Goal: Task Accomplishment & Management: Manage account settings

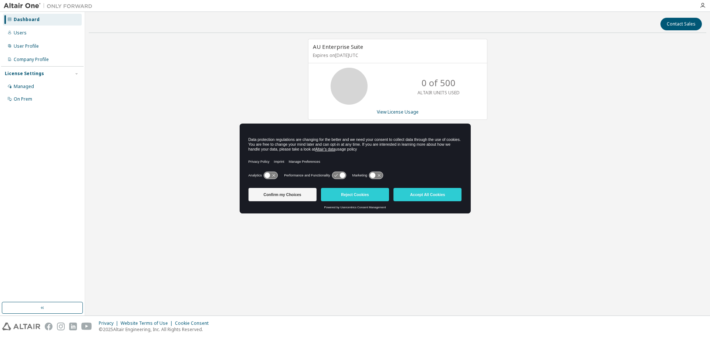
click at [507, 168] on div "AU Enterprise Suite Expires on October 12, 2026 UTC 0 of 500 ALTAIR UNITS USED …" at bounding box center [398, 148] width 618 height 219
click at [358, 195] on button "Reject Cookies" at bounding box center [355, 194] width 68 height 13
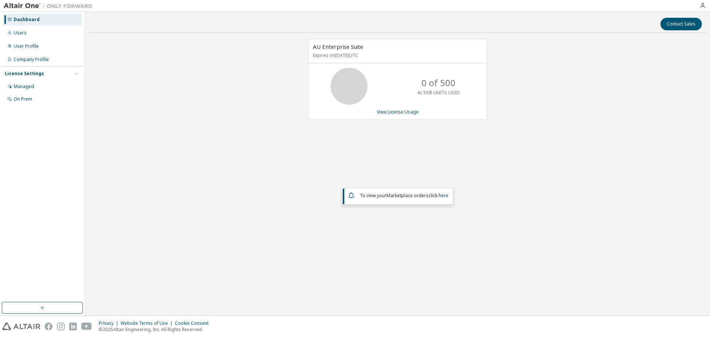
click at [489, 133] on div "AU Enterprise Suite Expires on October 12, 2026 UTC 0 of 500 ALTAIR UNITS USED …" at bounding box center [398, 148] width 618 height 219
click at [424, 77] on p "0 of 500" at bounding box center [439, 83] width 34 height 13
click at [428, 79] on p "0 of 500" at bounding box center [439, 83] width 34 height 13
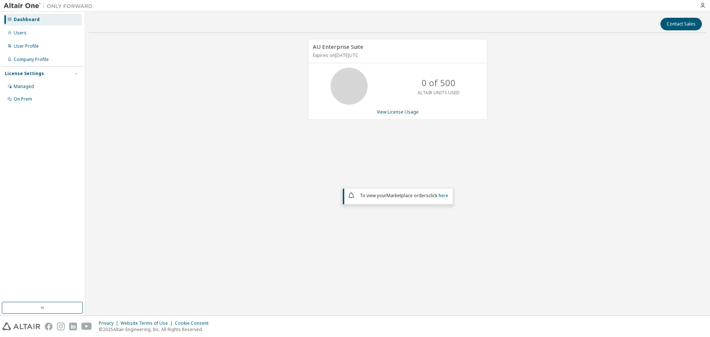
click at [476, 91] on div "0 of 500 ALTAIR UNITS USED" at bounding box center [397, 86] width 179 height 37
click at [438, 77] on p "0 of 500" at bounding box center [439, 83] width 34 height 13
click at [467, 98] on div "0 of 500 ALTAIR UNITS USED" at bounding box center [438, 86] width 59 height 37
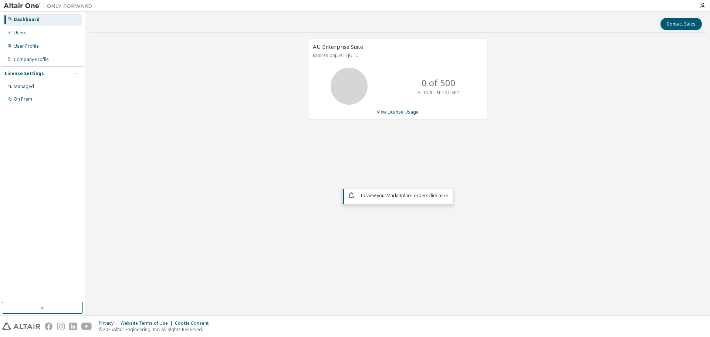
click at [350, 45] on span "AU Enterprise Suite" at bounding box center [338, 46] width 50 height 7
click at [443, 82] on p "0 of 500" at bounding box center [439, 83] width 34 height 13
click at [396, 110] on link "View License Usage" at bounding box center [398, 112] width 42 height 6
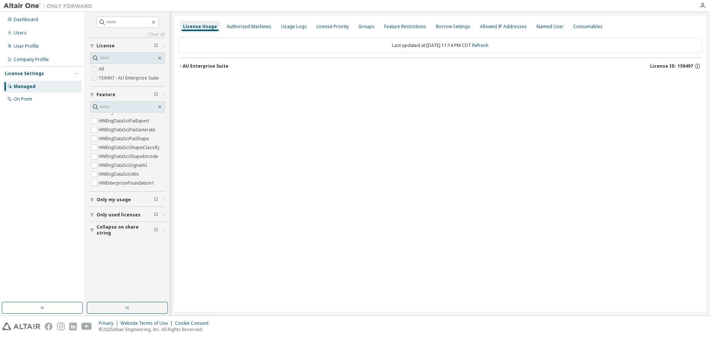
scroll to position [888, 0]
click at [52, 20] on div "Dashboard" at bounding box center [42, 20] width 79 height 12
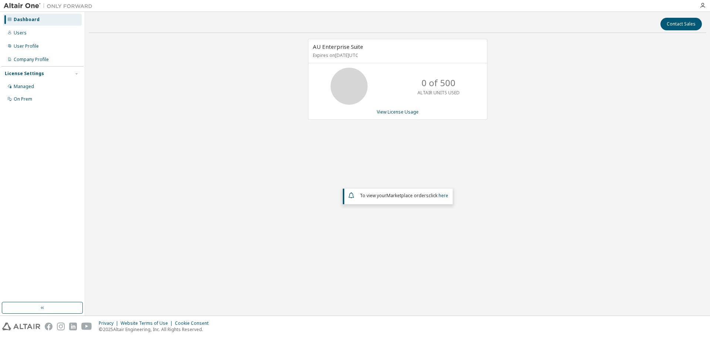
click at [30, 6] on img at bounding box center [50, 5] width 92 height 7
click at [26, 8] on img at bounding box center [50, 5] width 92 height 7
click at [29, 33] on div "Users" at bounding box center [42, 33] width 79 height 12
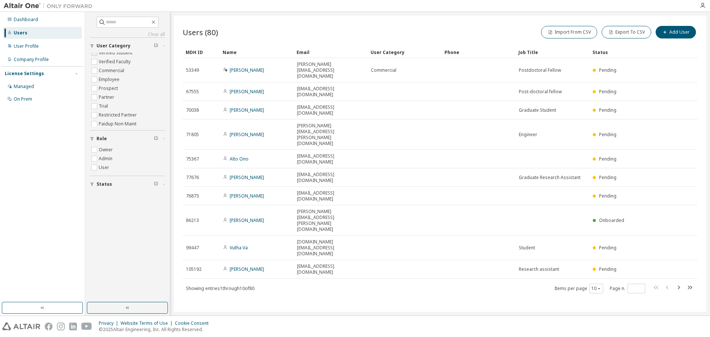
scroll to position [24, 0]
click at [48, 33] on div "Users" at bounding box center [42, 33] width 79 height 12
click at [39, 49] on div "User Profile" at bounding box center [42, 46] width 79 height 12
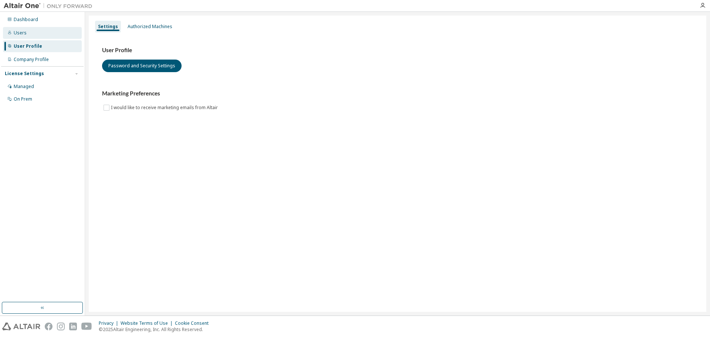
click at [25, 32] on div "Users" at bounding box center [20, 33] width 13 height 6
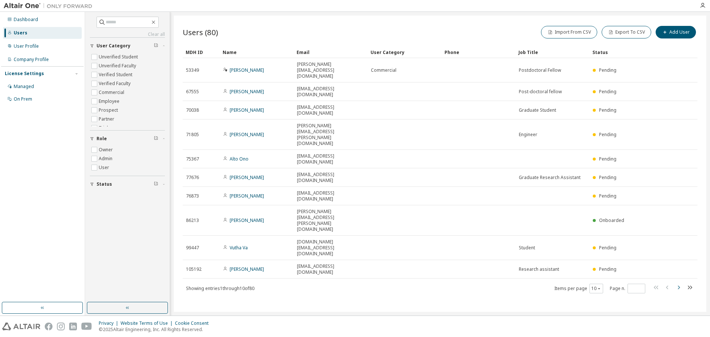
click at [681, 283] on icon "button" at bounding box center [678, 287] width 9 height 9
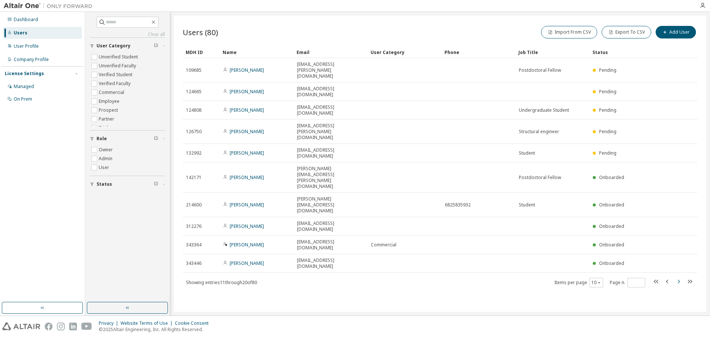
click at [678, 277] on icon "button" at bounding box center [678, 281] width 9 height 9
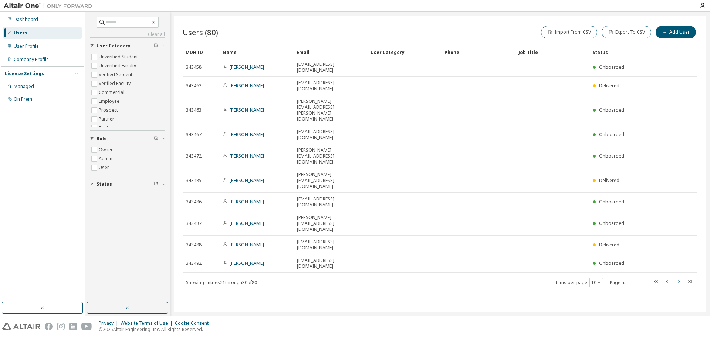
click at [678, 277] on icon "button" at bounding box center [678, 281] width 9 height 9
type input "*"
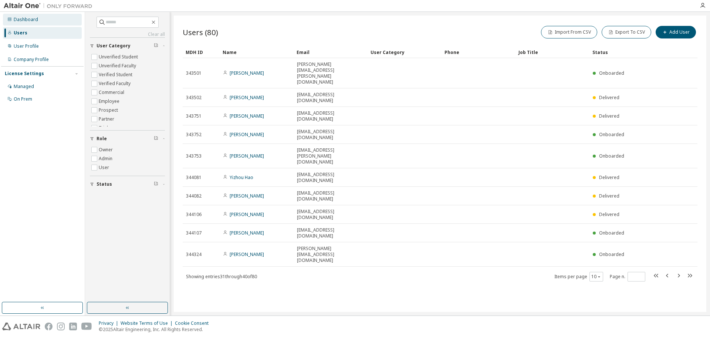
click at [33, 17] on div "Dashboard" at bounding box center [26, 20] width 24 height 6
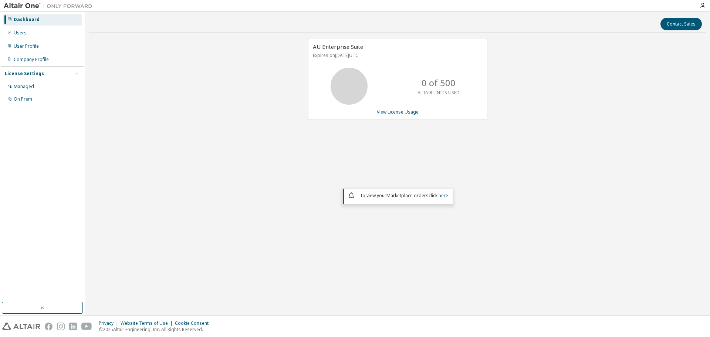
click at [456, 85] on div "0 of 500 ALTAIR UNITS USED" at bounding box center [438, 86] width 59 height 37
click at [449, 89] on p "ALTAIR UNITS USED" at bounding box center [439, 92] width 42 height 6
click at [468, 117] on div "AU Enterprise Suite Expires on October 12, 2026 UTC 0 of 500 ALTAIR UNITS USED …" at bounding box center [397, 79] width 179 height 81
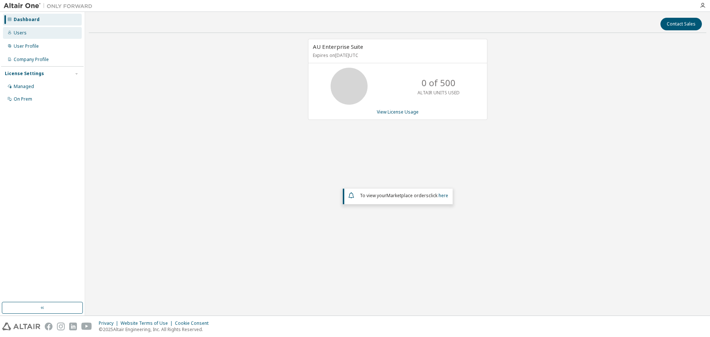
click at [28, 36] on div "Users" at bounding box center [42, 33] width 79 height 12
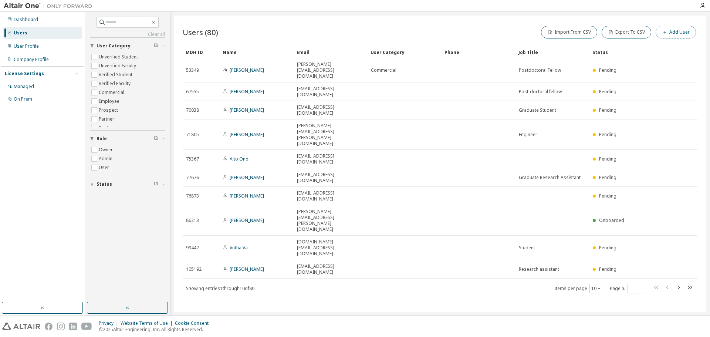
click at [676, 27] on button "Add User" at bounding box center [676, 32] width 40 height 13
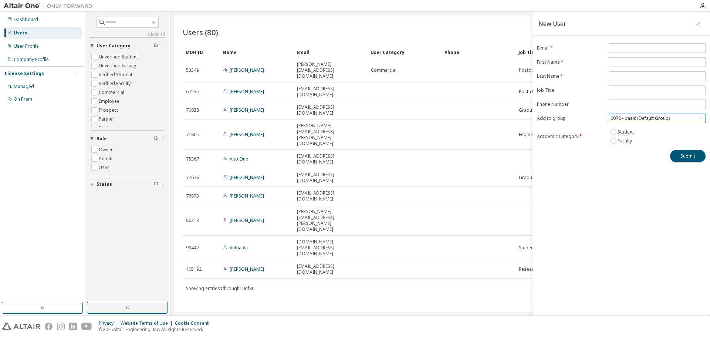
click at [664, 121] on div "6072 - basic (Default Group)" at bounding box center [639, 118] width 61 height 8
click at [659, 149] on li "4707 - solar car team" at bounding box center [656, 147] width 95 height 10
click at [661, 186] on div "New User E-mail * First Name * Last Name * Job Title Phone Number Add to group …" at bounding box center [622, 164] width 178 height 304
click at [700, 25] on icon "button" at bounding box center [698, 24] width 5 height 6
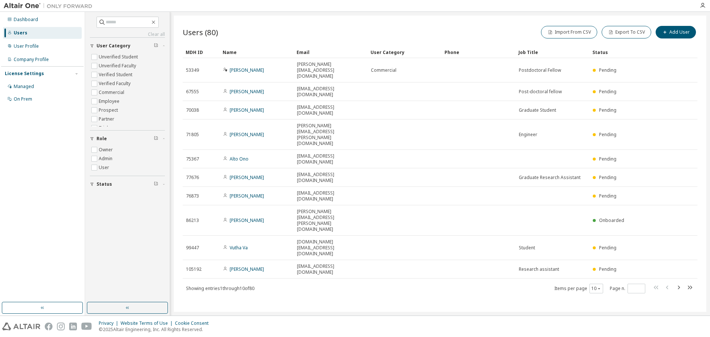
click at [488, 248] on div "Users (80) Import From CSV Export To CSV Add User Clear Load Save Save As Field…" at bounding box center [440, 164] width 533 height 296
click at [683, 33] on button "Add User" at bounding box center [676, 32] width 40 height 13
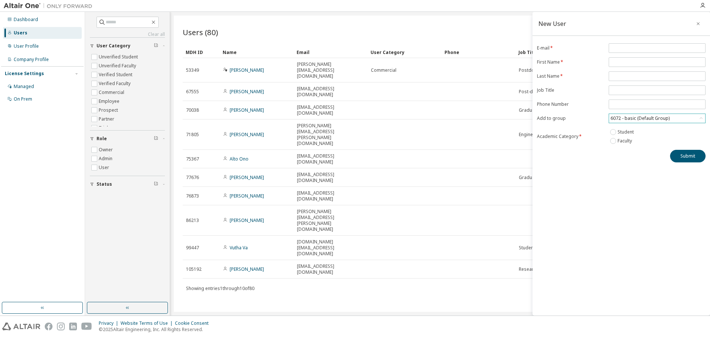
click at [655, 116] on div "6072 - basic (Default Group)" at bounding box center [639, 118] width 61 height 8
click at [645, 159] on li "4707 - solar car team" at bounding box center [656, 158] width 95 height 10
click at [642, 188] on div "New User E-mail * First Name * Last Name * Job Title Phone Number Add to group …" at bounding box center [622, 164] width 178 height 304
click at [696, 24] on icon "button" at bounding box center [698, 24] width 5 height 6
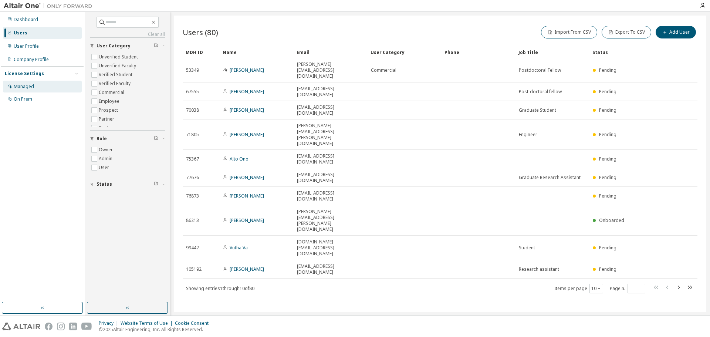
click at [51, 85] on div "Managed" at bounding box center [42, 87] width 79 height 12
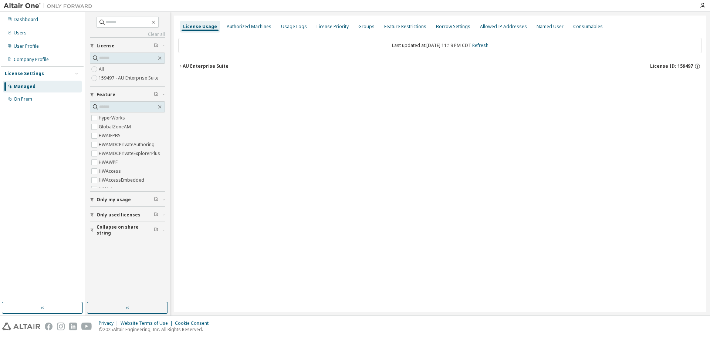
click at [112, 212] on span "Only used licenses" at bounding box center [119, 215] width 44 height 6
click at [119, 214] on span "Only used licenses" at bounding box center [119, 215] width 44 height 6
click at [32, 97] on div "On Prem" at bounding box center [23, 99] width 18 height 6
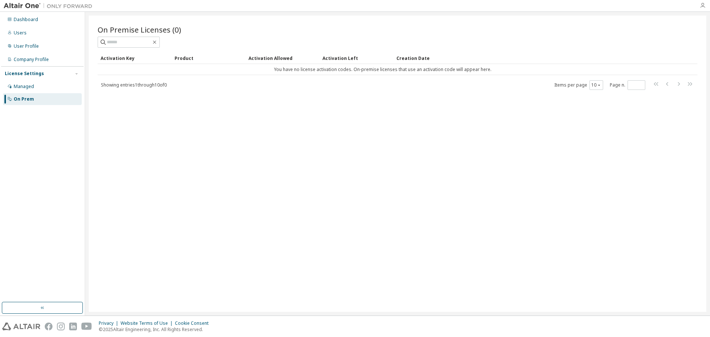
click at [703, 4] on icon "button" at bounding box center [703, 6] width 6 height 6
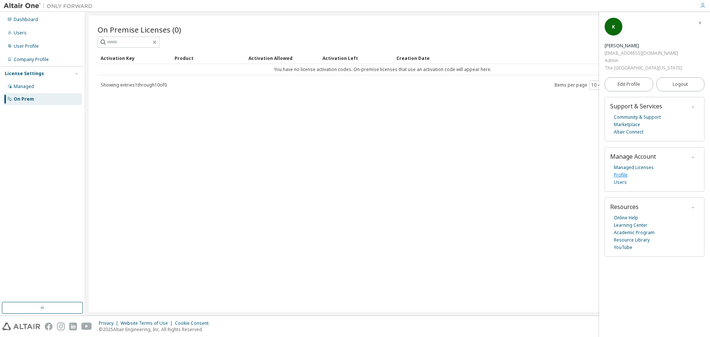
click at [616, 171] on link "Profile" at bounding box center [621, 174] width 14 height 7
click at [138, 161] on div "On Premise Licenses (0) Clear Load Save Save As Field Operator Value Select fil…" at bounding box center [398, 164] width 618 height 296
click at [37, 50] on div "User Profile" at bounding box center [42, 46] width 79 height 12
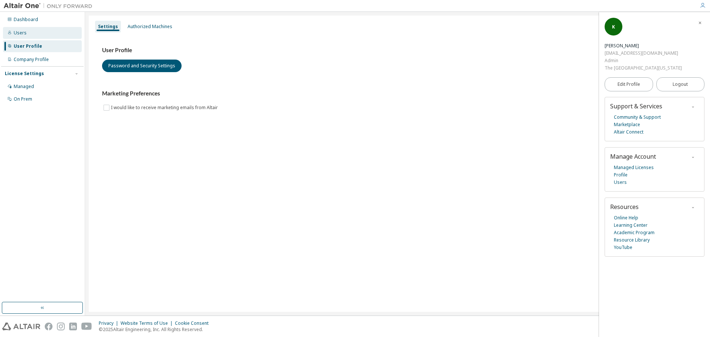
click at [31, 28] on div "Users" at bounding box center [42, 33] width 79 height 12
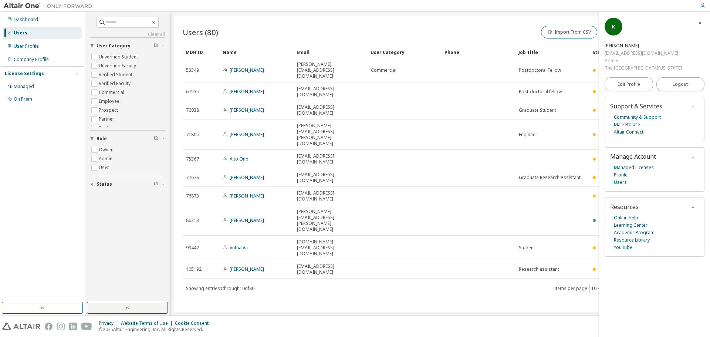
click at [696, 19] on button "button" at bounding box center [700, 23] width 12 height 12
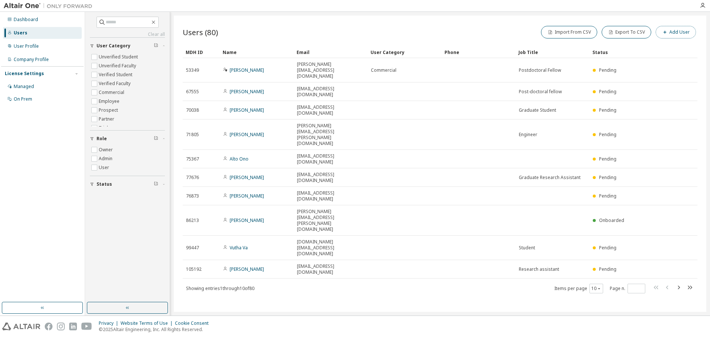
click at [668, 33] on span "button" at bounding box center [665, 32] width 6 height 6
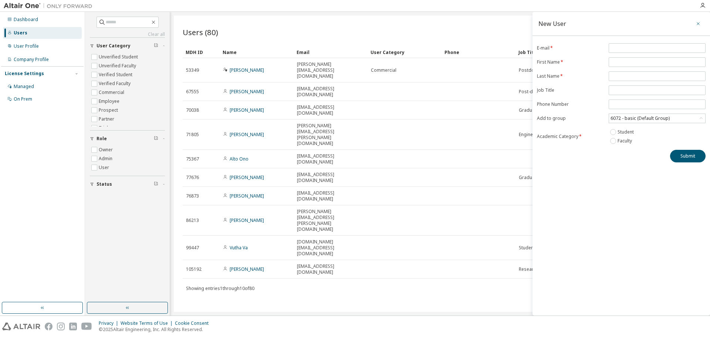
click at [697, 24] on icon "button" at bounding box center [698, 24] width 5 height 6
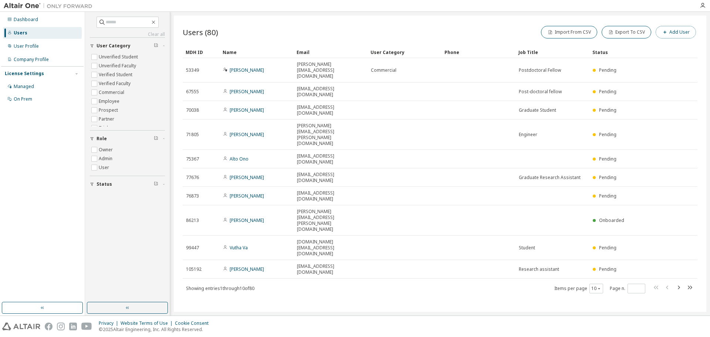
click at [671, 32] on button "Add User" at bounding box center [676, 32] width 40 height 13
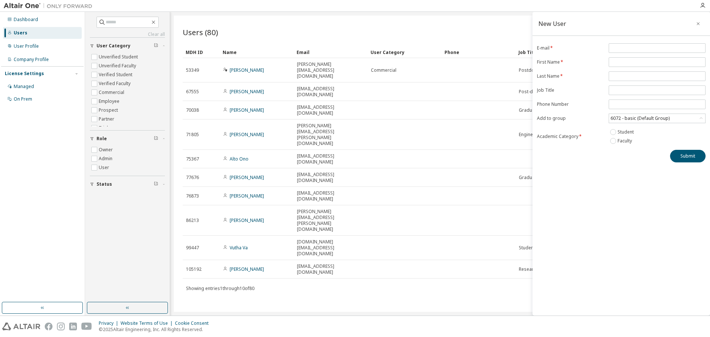
click at [499, 247] on div "Users (80) Import From CSV Export To CSV Add User Clear Load Save Save As Field…" at bounding box center [440, 164] width 533 height 296
click at [622, 118] on div "6072 - basic (Default Group)" at bounding box center [639, 118] width 61 height 8
click at [634, 160] on li "4707 - solar car team" at bounding box center [656, 158] width 95 height 10
click at [637, 213] on div "New User E-mail * First Name * Last Name * Job Title Phone Number Add to group …" at bounding box center [622, 164] width 178 height 304
click at [627, 49] on input "email" at bounding box center [657, 48] width 93 height 6
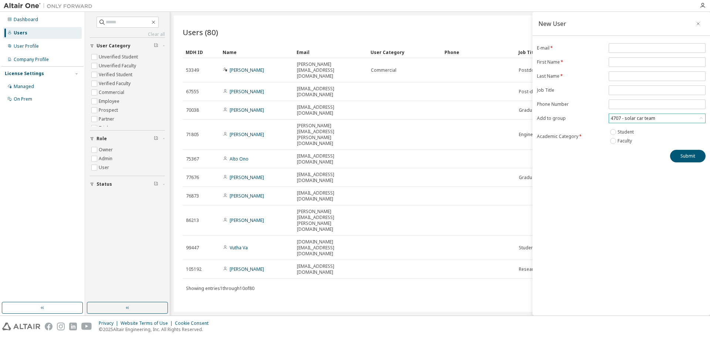
click at [456, 247] on div "Users (80) Import From CSV Export To CSV Add User Clear Load Save Save As Field…" at bounding box center [440, 164] width 533 height 296
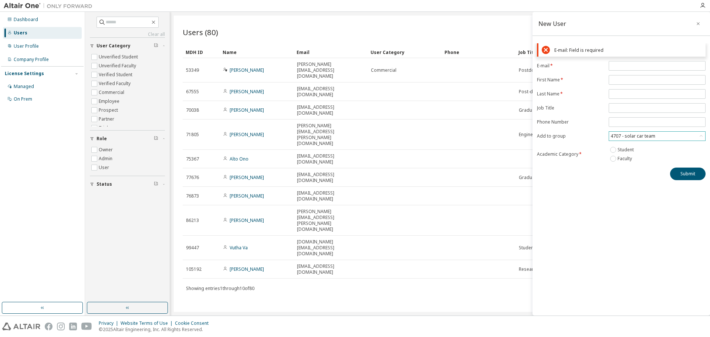
click at [457, 242] on div "Users (80) Import From CSV Export To CSV Add User Clear Load Save Save As Field…" at bounding box center [440, 164] width 533 height 296
click at [699, 19] on button "button" at bounding box center [698, 24] width 12 height 12
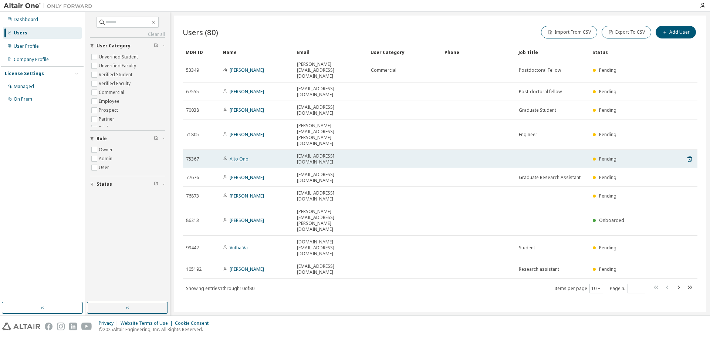
click at [239, 156] on link "Alto Ono" at bounding box center [239, 159] width 19 height 6
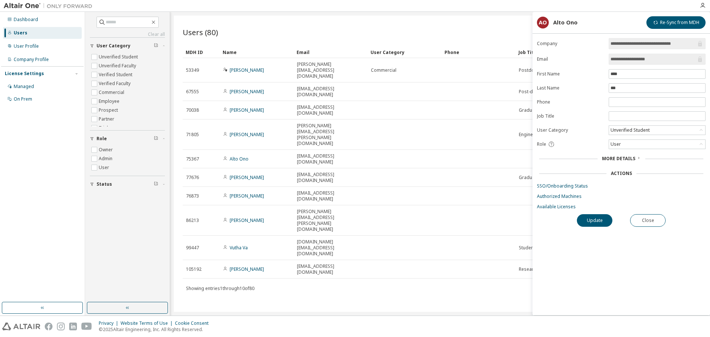
click at [347, 245] on div "Users (80) Import From CSV Export To CSV Add User Clear Load Save Save As Field…" at bounding box center [440, 164] width 533 height 296
click at [308, 244] on div "Users (80) Import From CSV Export To CSV Add User Clear Load Save Save As Field…" at bounding box center [440, 164] width 533 height 296
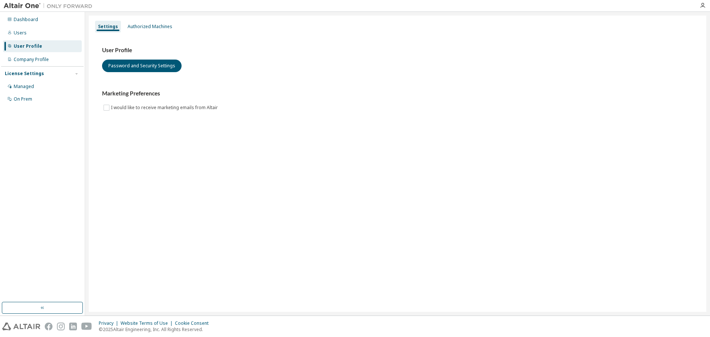
click at [31, 75] on div "License Settings" at bounding box center [24, 74] width 39 height 6
click at [24, 75] on div "License Settings" at bounding box center [24, 74] width 39 height 6
click at [25, 89] on div "Managed" at bounding box center [42, 87] width 79 height 12
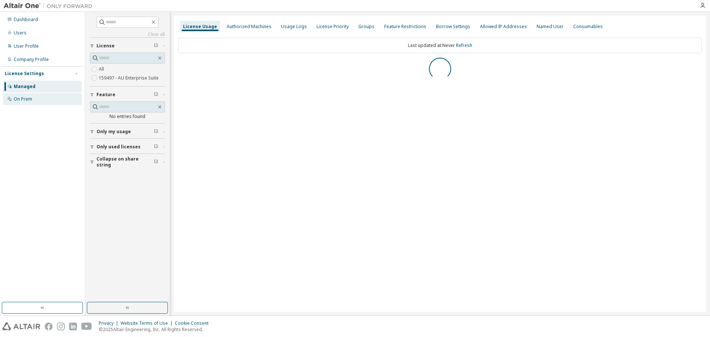
click at [32, 103] on div "On Prem" at bounding box center [42, 99] width 79 height 12
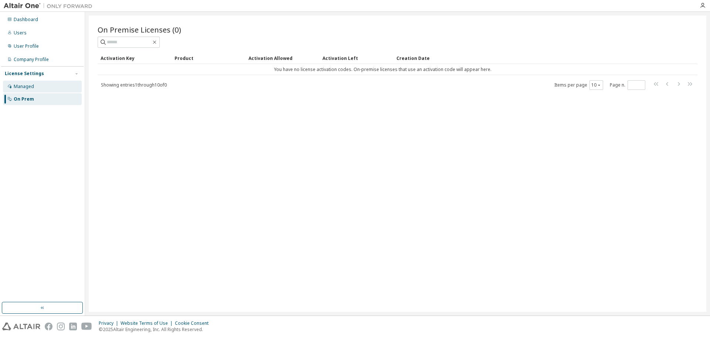
click at [30, 89] on div "Managed" at bounding box center [24, 87] width 20 height 6
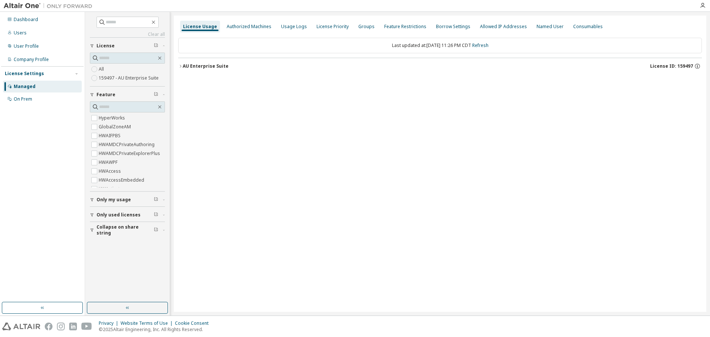
click at [106, 76] on label "159497 - AU Enterprise Suite" at bounding box center [129, 78] width 61 height 9
click at [114, 71] on div "All 159497 - AU Enterprise Suite" at bounding box center [127, 74] width 75 height 18
click at [102, 70] on label "All" at bounding box center [102, 69] width 7 height 9
click at [319, 29] on div "License Priority" at bounding box center [333, 27] width 32 height 6
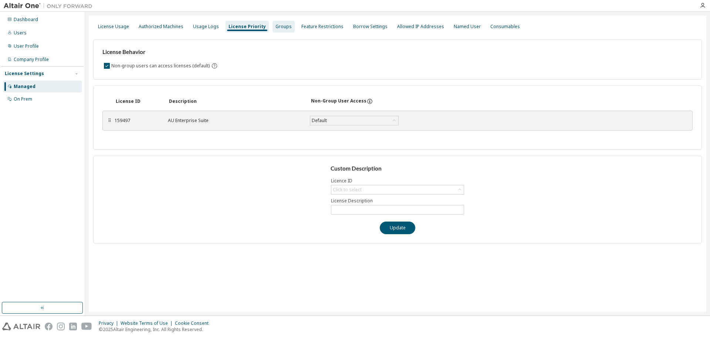
click at [280, 32] on div "Groups" at bounding box center [284, 27] width 22 height 12
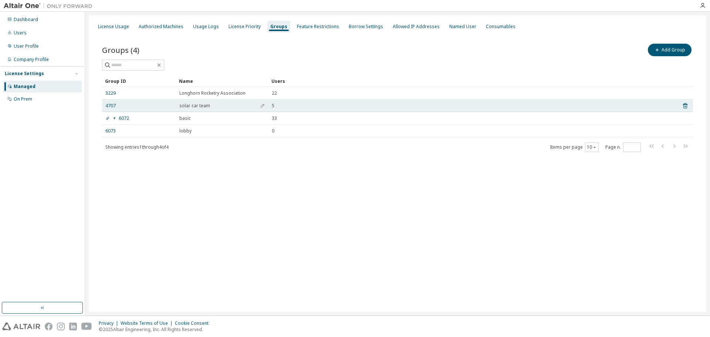
click at [280, 107] on div "5" at bounding box center [472, 106] width 400 height 6
click at [274, 106] on span "5" at bounding box center [273, 106] width 3 height 6
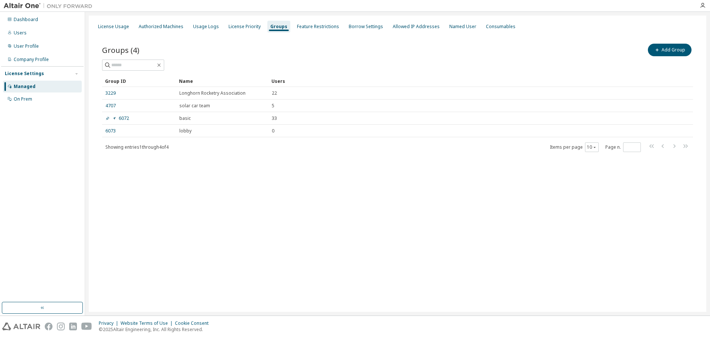
click at [101, 105] on div "Groups (4) Add Group Clear Load Save Save As Field Operator Value Select filter…" at bounding box center [397, 102] width 609 height 138
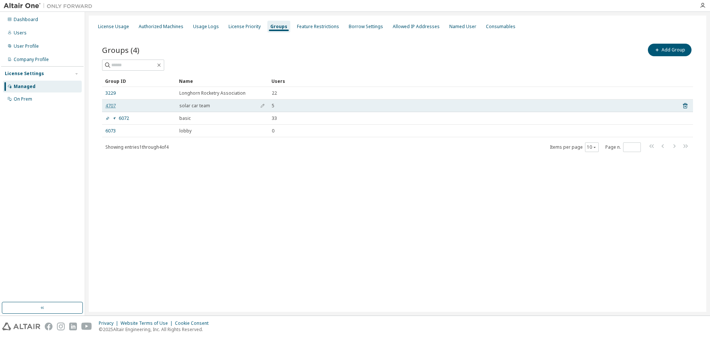
click at [108, 106] on link "4707" at bounding box center [110, 106] width 10 height 6
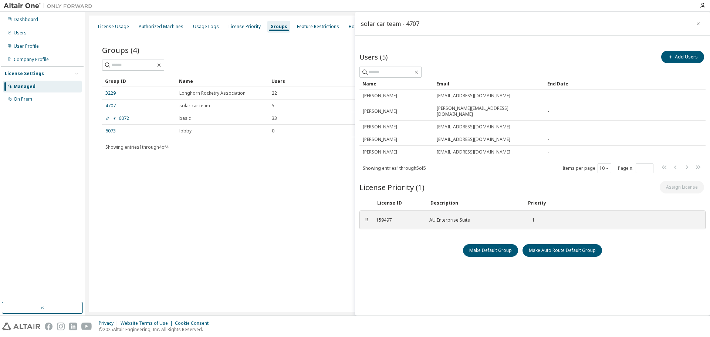
click at [101, 169] on div "Groups (4) Add Group Clear Load Save Save As Field Operator Value Select filter…" at bounding box center [397, 102] width 609 height 138
click at [30, 99] on div "On Prem" at bounding box center [23, 99] width 18 height 6
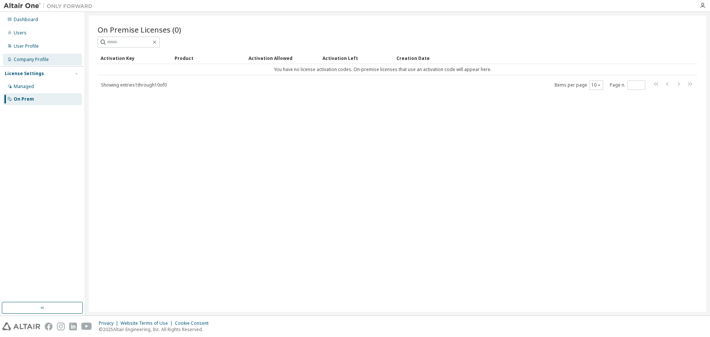
click at [45, 57] on div "Company Profile" at bounding box center [31, 60] width 35 height 6
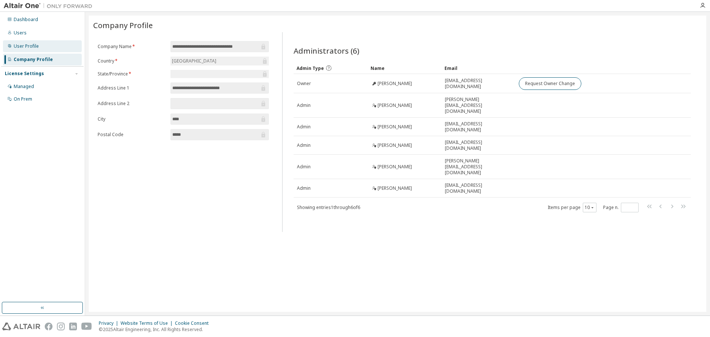
click at [35, 46] on div "User Profile" at bounding box center [26, 46] width 25 height 6
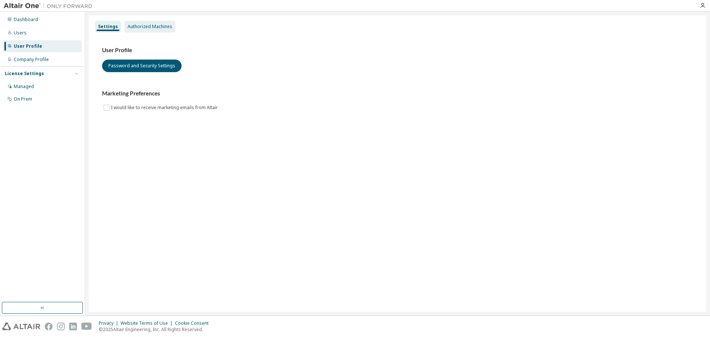
click at [146, 26] on div "Authorized Machines" at bounding box center [150, 27] width 45 height 6
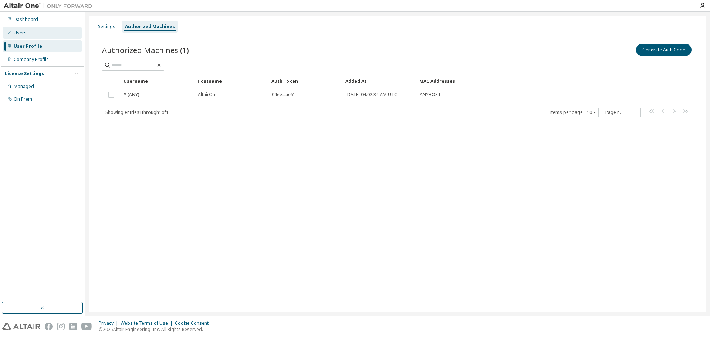
click at [26, 32] on div "Users" at bounding box center [42, 33] width 79 height 12
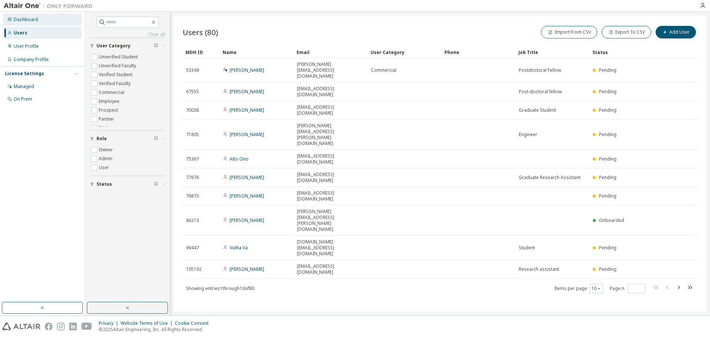
click at [17, 20] on div "Dashboard" at bounding box center [26, 20] width 24 height 6
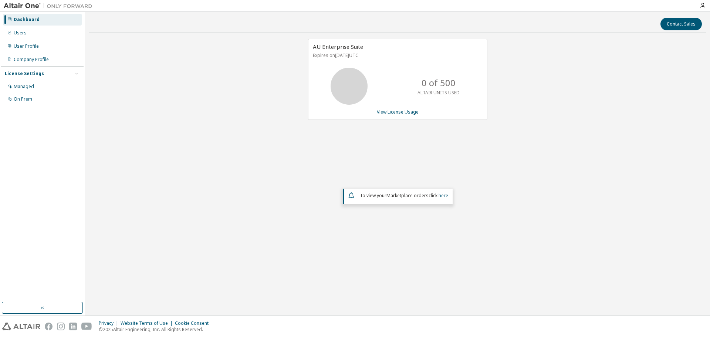
click at [344, 57] on p "Expires on [DATE] UTC" at bounding box center [397, 55] width 168 height 6
click at [436, 71] on div "0 of 500 ALTAIR UNITS USED" at bounding box center [438, 86] width 59 height 37
click at [396, 113] on link "View License Usage" at bounding box center [398, 112] width 42 height 6
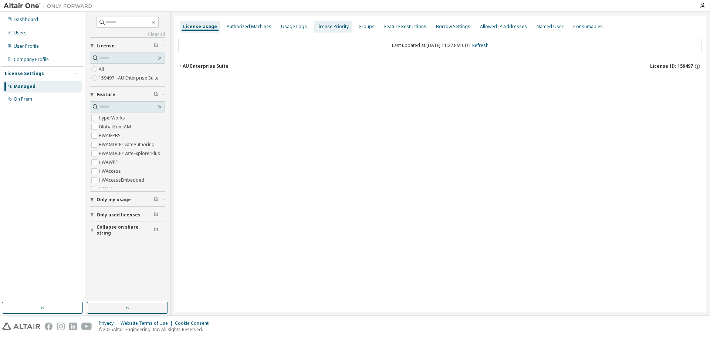
click at [254, 31] on div "Authorized Machines" at bounding box center [249, 27] width 51 height 12
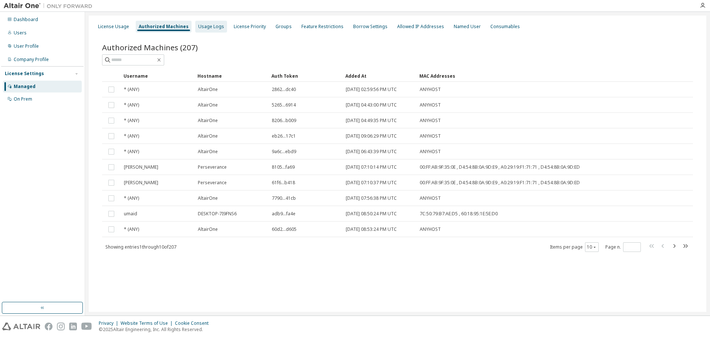
click at [202, 31] on div "Usage Logs" at bounding box center [211, 27] width 32 height 12
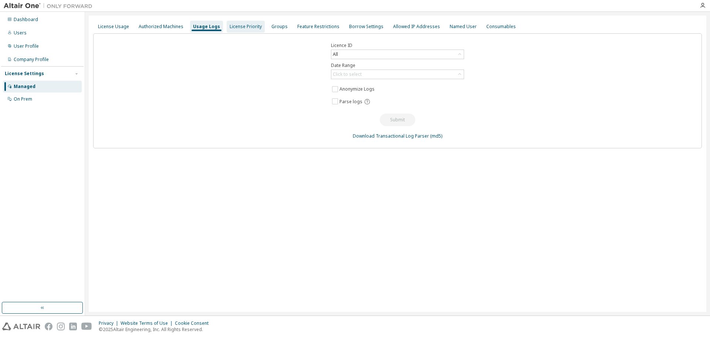
click at [248, 31] on div "License Priority" at bounding box center [246, 27] width 38 height 12
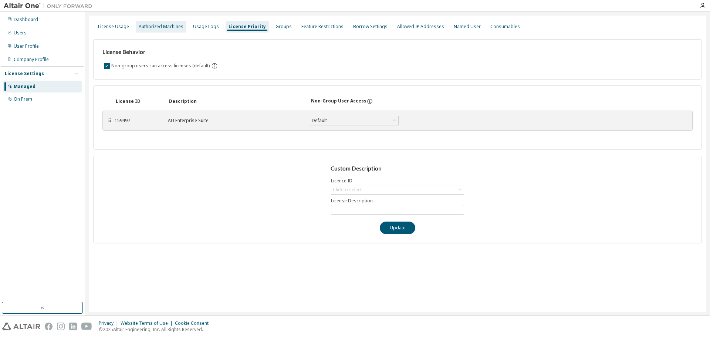
click at [172, 24] on div "Authorized Machines" at bounding box center [161, 27] width 45 height 6
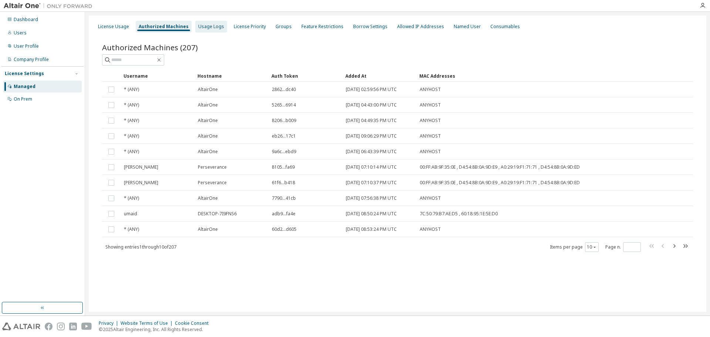
click at [198, 24] on div "Usage Logs" at bounding box center [211, 27] width 26 height 6
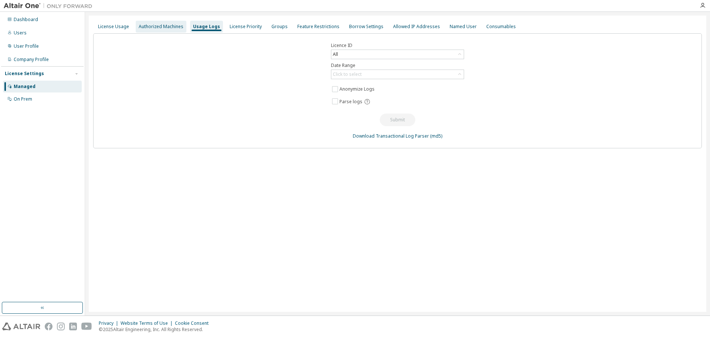
click at [178, 29] on div "Authorized Machines" at bounding box center [161, 27] width 45 height 6
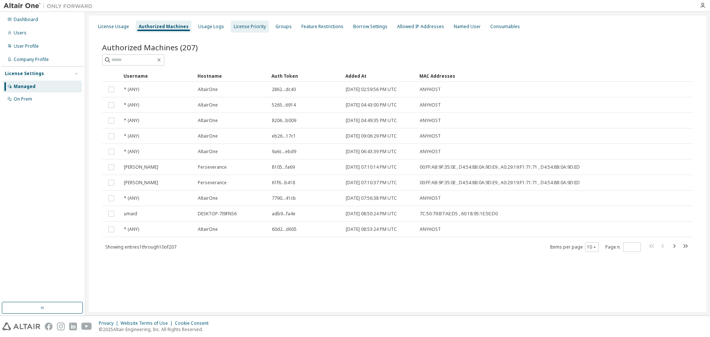
click at [247, 26] on div "License Priority" at bounding box center [250, 27] width 32 height 6
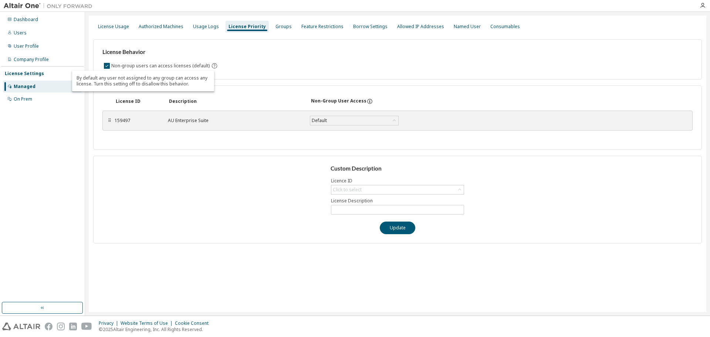
click at [261, 80] on div "License Behavior Non-group users can access licenses (default) License ID Descr…" at bounding box center [397, 138] width 609 height 210
click at [337, 119] on div "Default" at bounding box center [354, 120] width 88 height 9
click at [382, 93] on div "License ID Description Non-Group User Access ⠿ 159497 AU Enterprise Suite Defau…" at bounding box center [397, 117] width 609 height 64
click at [273, 30] on div "Groups" at bounding box center [284, 27] width 22 height 12
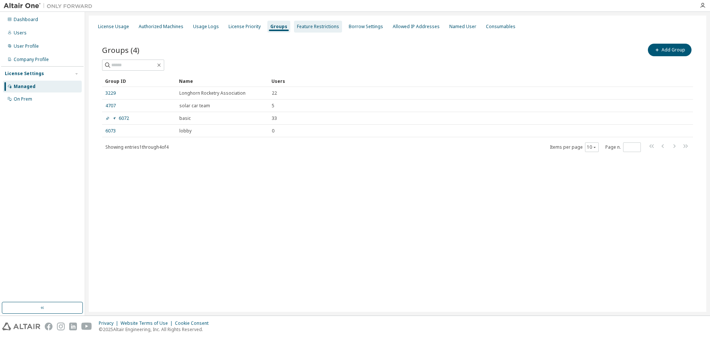
click at [335, 28] on div "Feature Restrictions" at bounding box center [318, 27] width 48 height 12
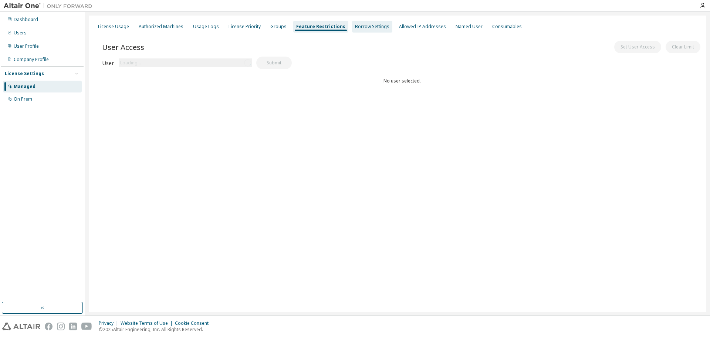
click at [356, 26] on div "Borrow Settings" at bounding box center [372, 27] width 34 height 6
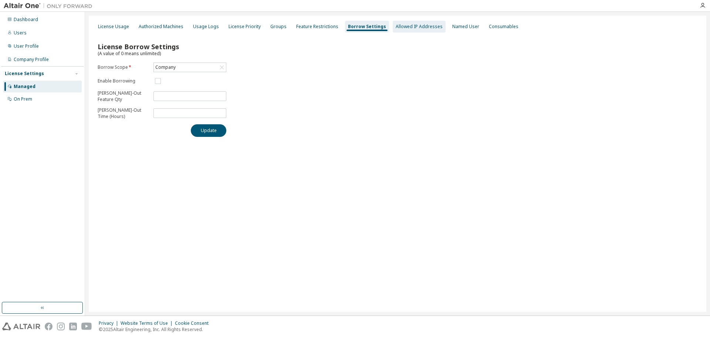
click at [399, 27] on div "Allowed IP Addresses" at bounding box center [419, 27] width 47 height 6
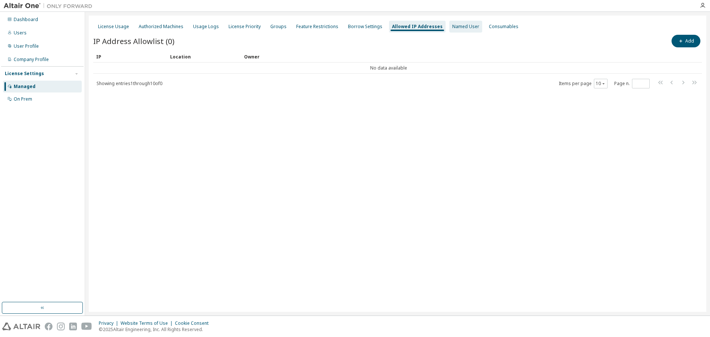
click at [459, 28] on div "Named User" at bounding box center [465, 27] width 27 height 6
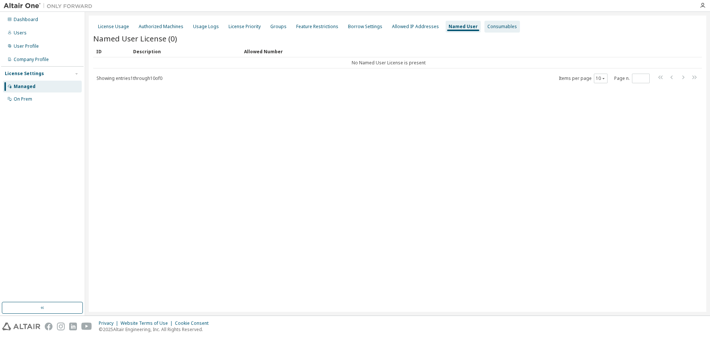
click at [491, 28] on div "Consumables" at bounding box center [502, 27] width 30 height 6
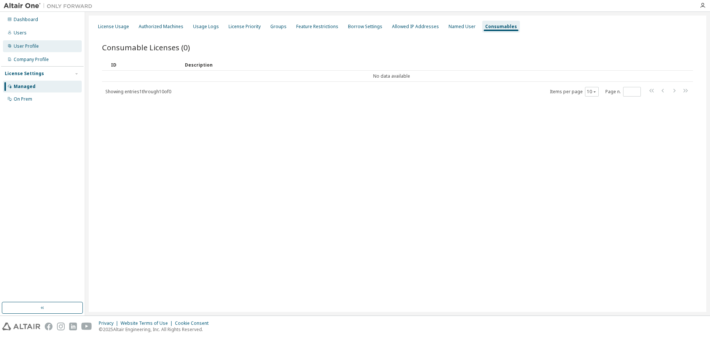
click at [46, 49] on div "User Profile" at bounding box center [42, 46] width 79 height 12
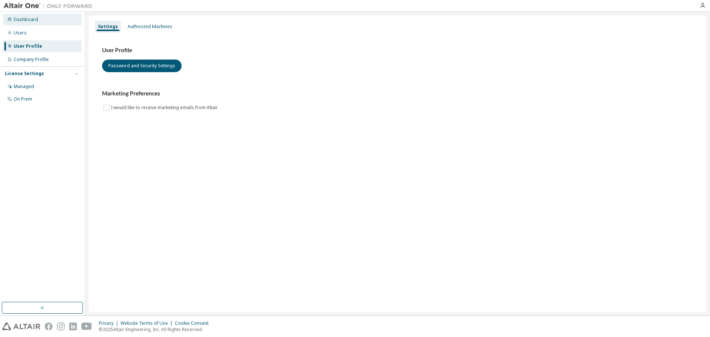
click at [46, 17] on div "Dashboard" at bounding box center [42, 20] width 79 height 12
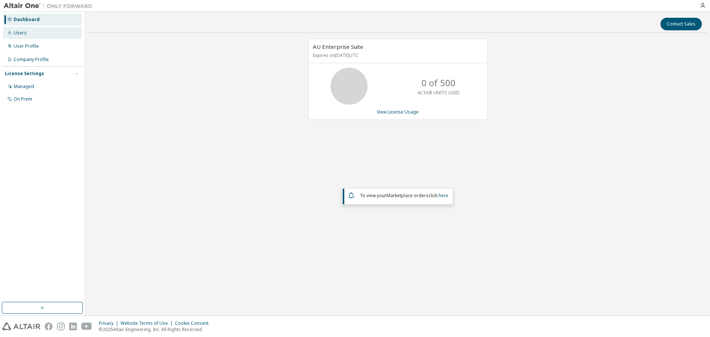
click at [18, 30] on div "Users" at bounding box center [20, 33] width 13 height 6
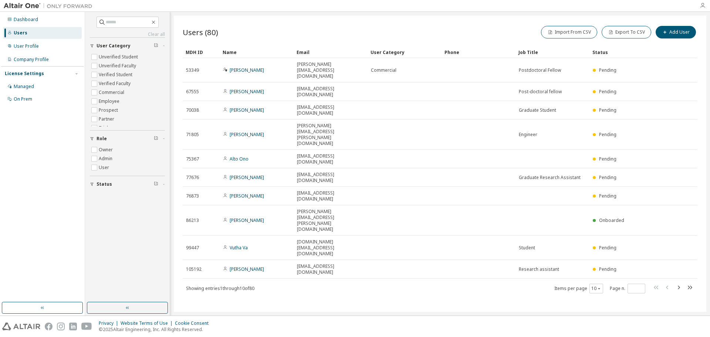
click at [700, 5] on icon "button" at bounding box center [703, 6] width 6 height 6
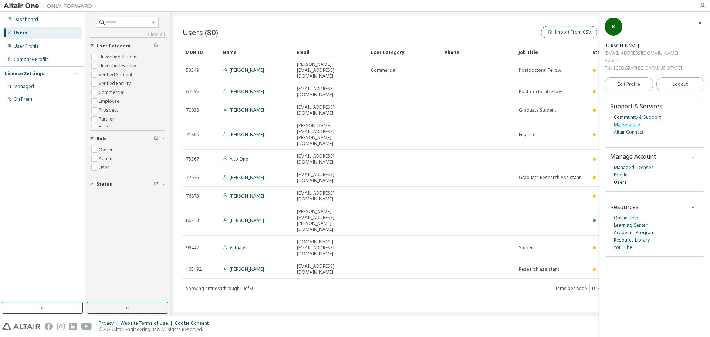
click at [632, 121] on link "Marketplace" at bounding box center [627, 124] width 26 height 7
